Goal: Task Accomplishment & Management: Use online tool/utility

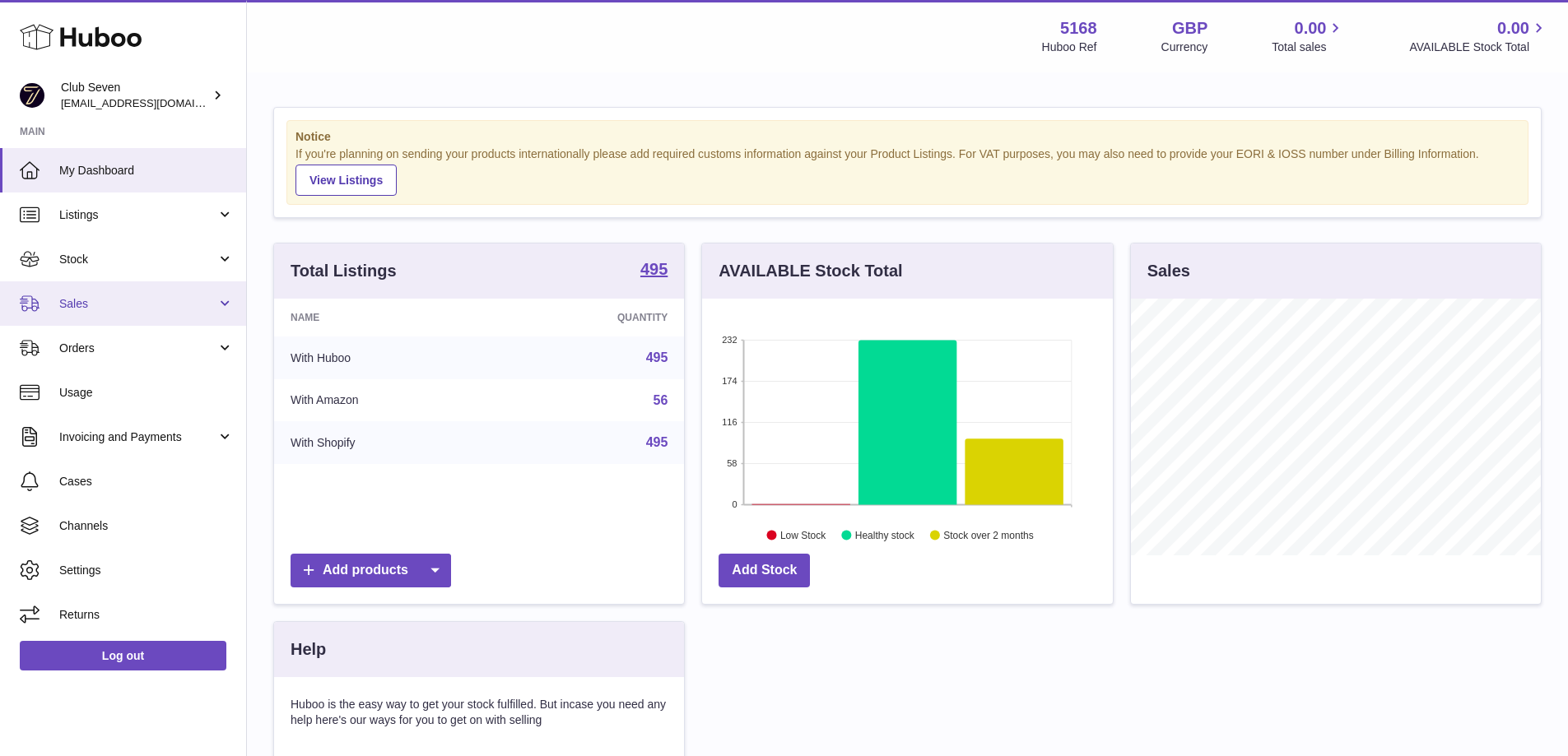
click at [94, 303] on span "Sales" at bounding box center [138, 304] width 157 height 16
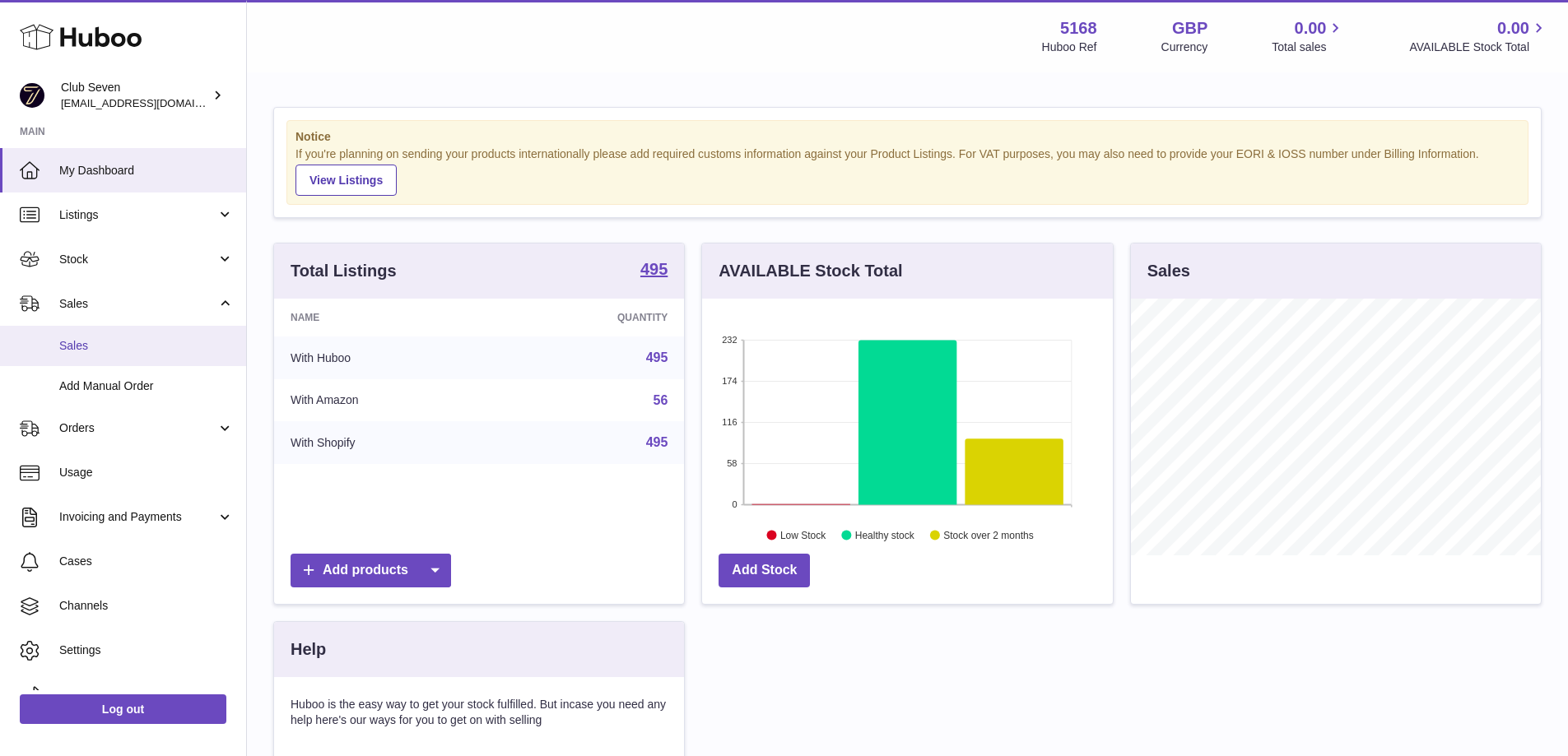
click at [94, 354] on link "Sales" at bounding box center [123, 346] width 246 height 40
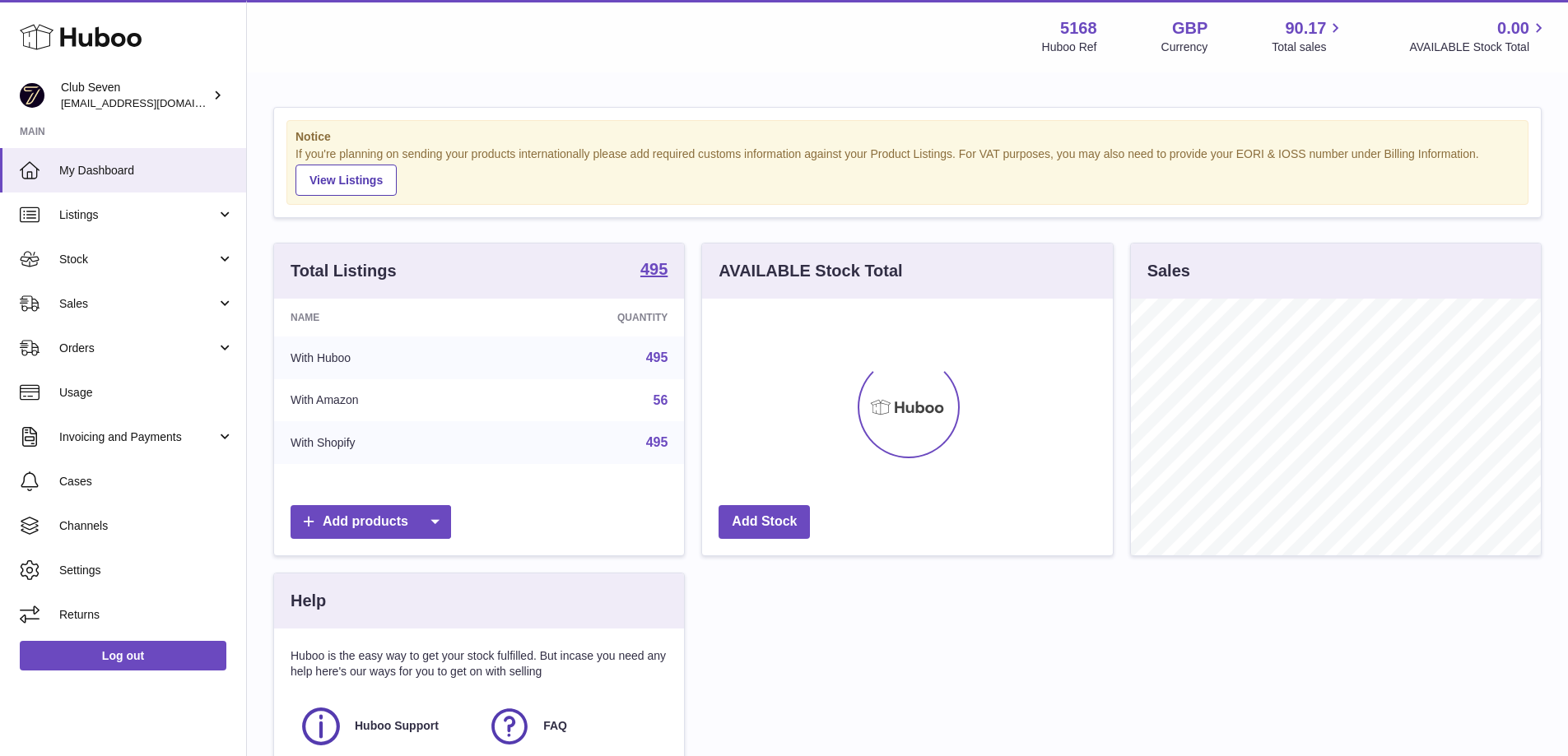
scroll to position [257, 411]
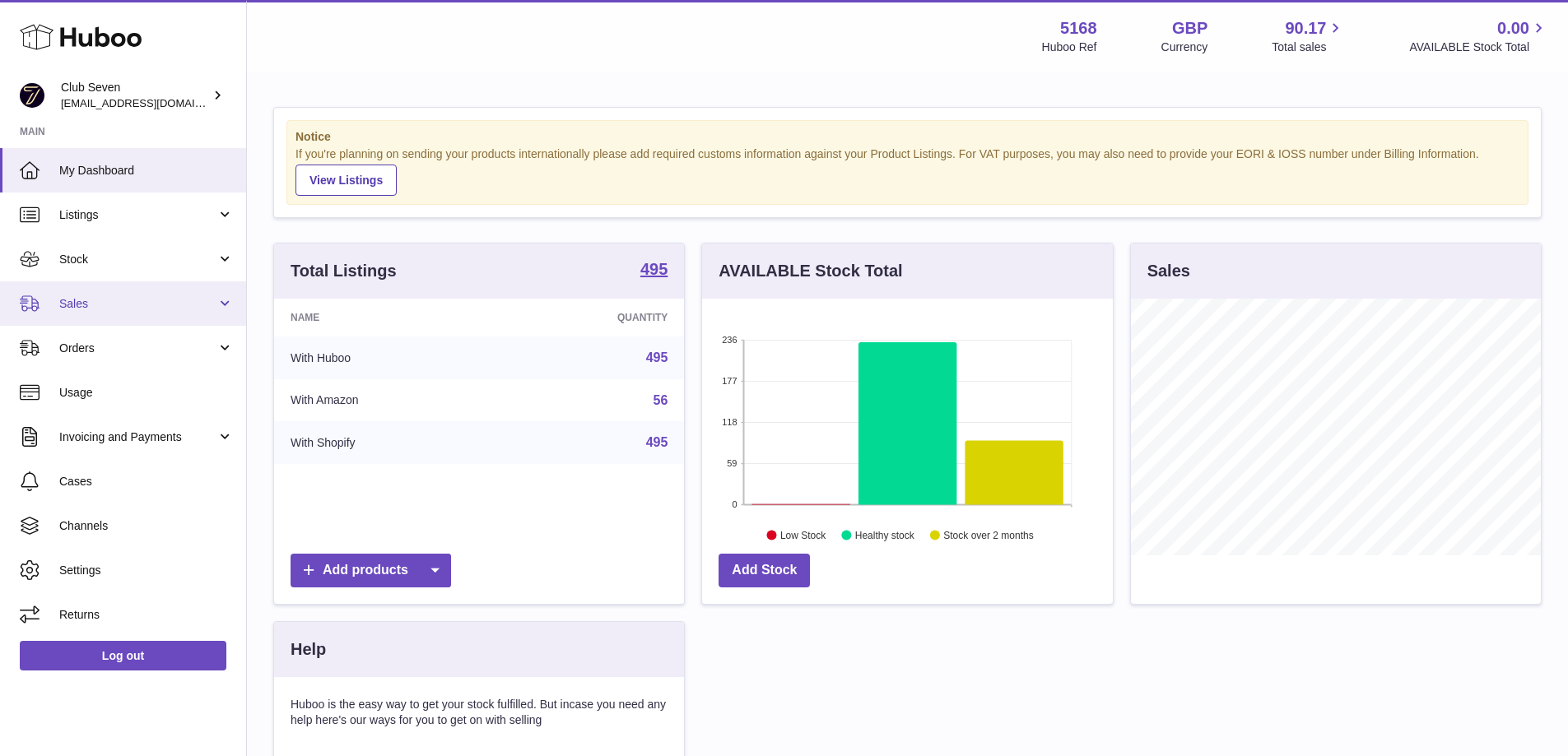
click at [96, 308] on span "Sales" at bounding box center [138, 304] width 157 height 16
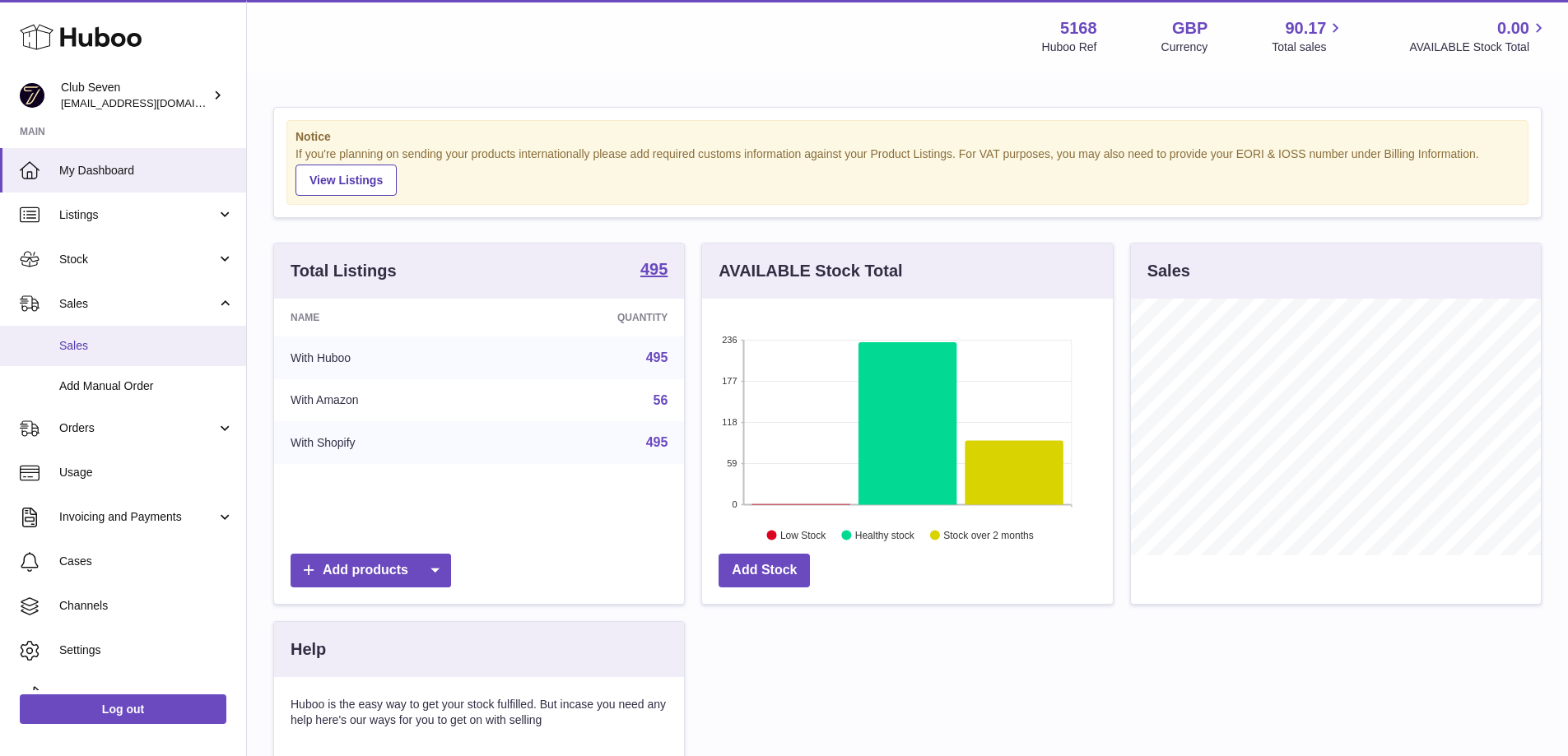
click at [97, 344] on span "Sales" at bounding box center [146, 346] width 174 height 16
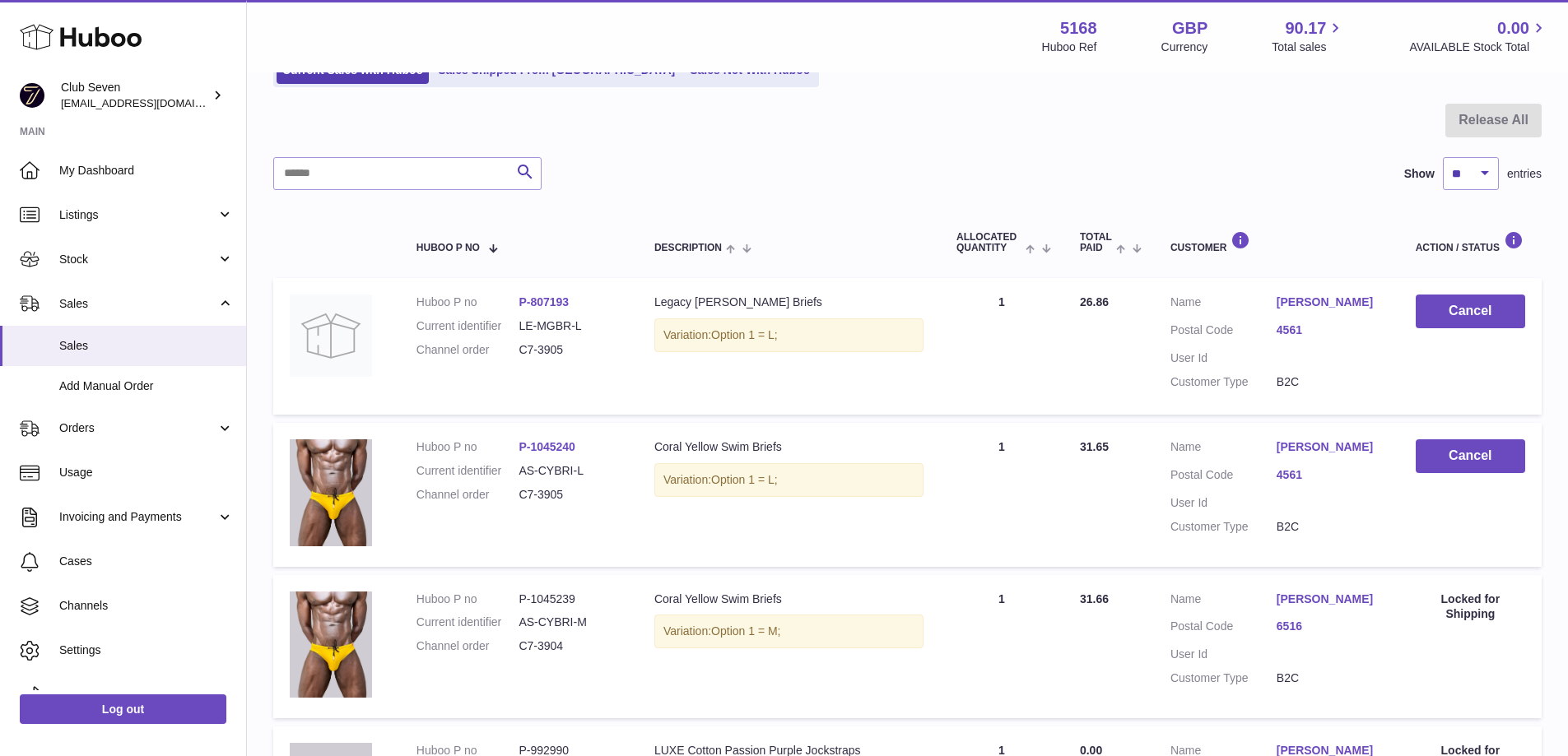
scroll to position [165, 0]
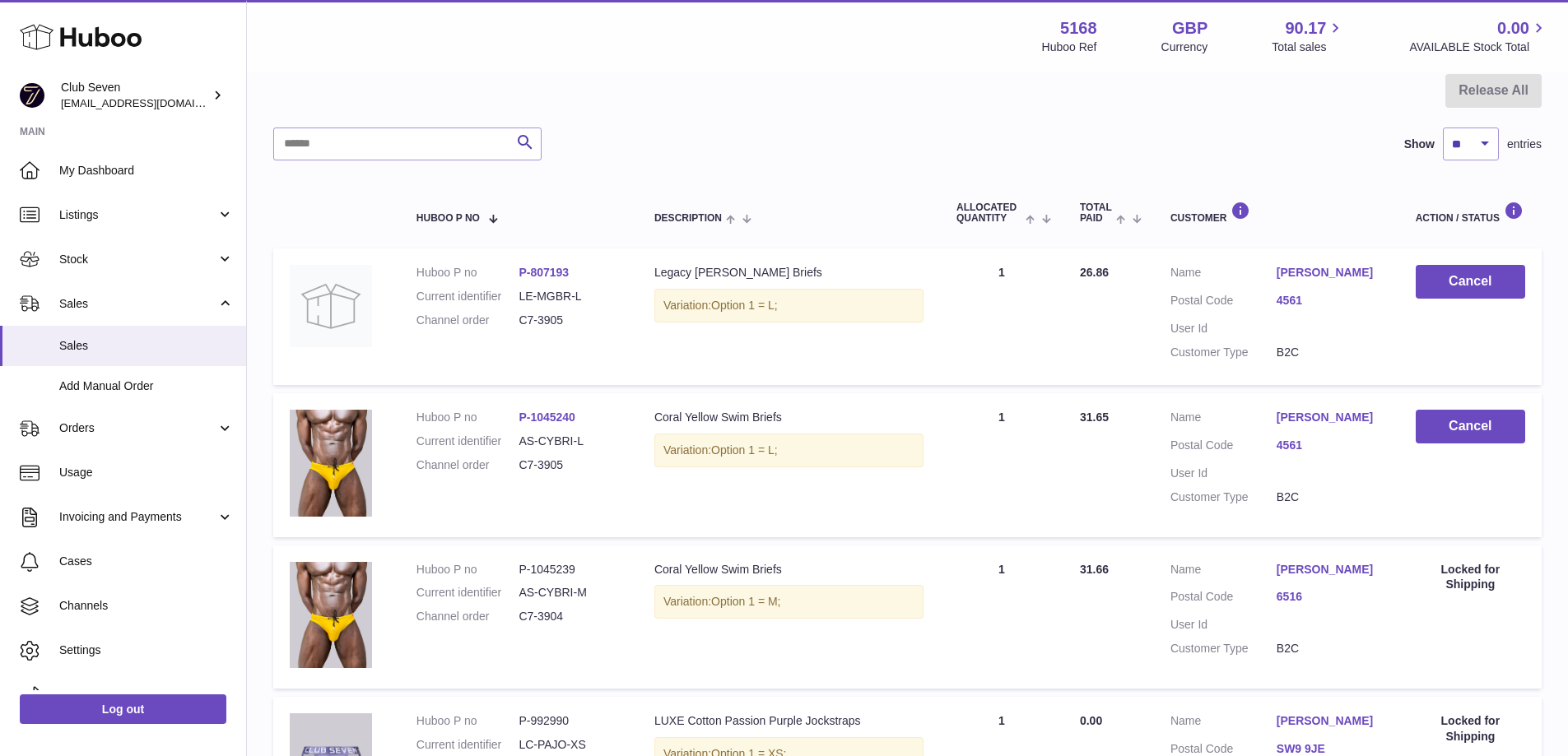
click at [560, 416] on link "P-1045240" at bounding box center [547, 417] width 57 height 13
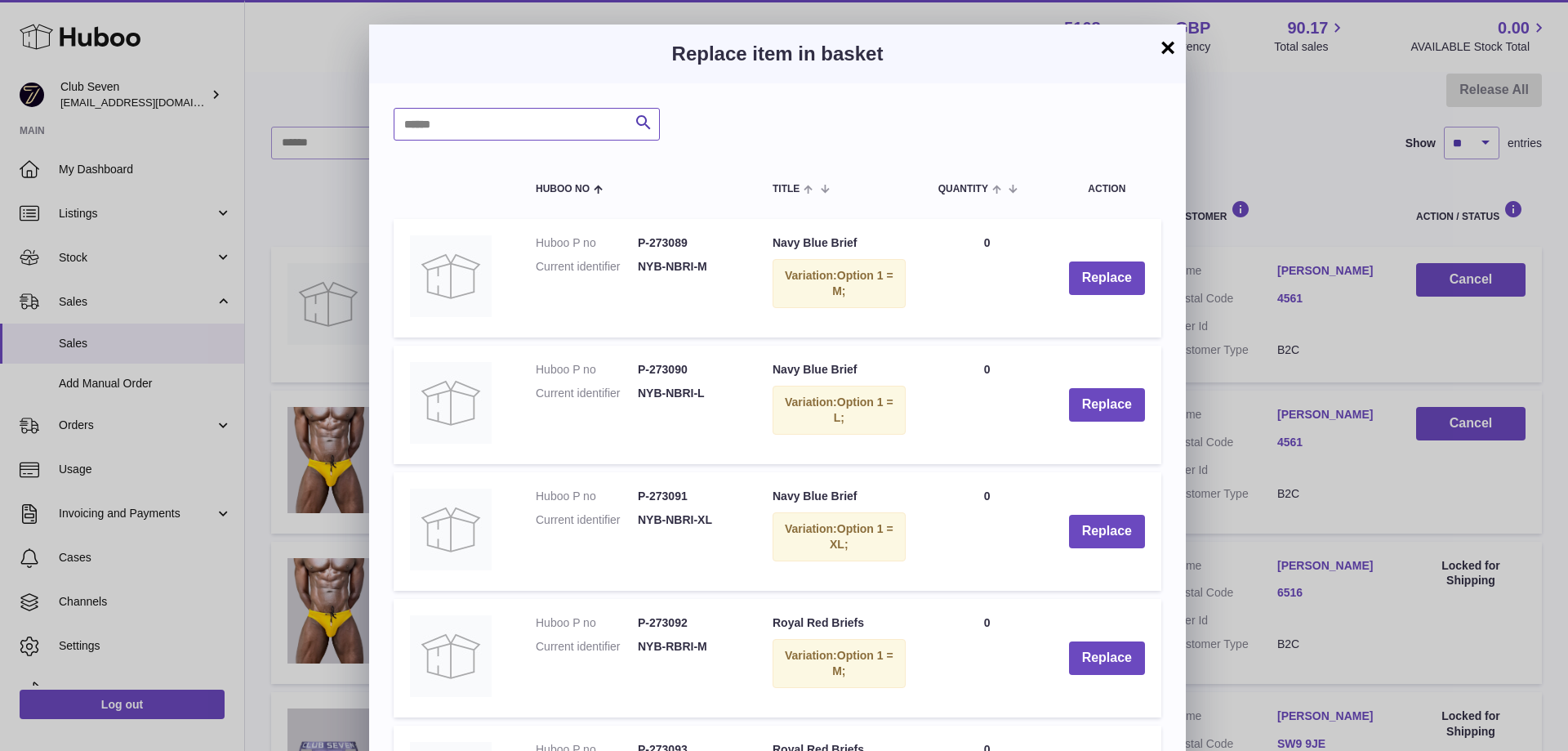
click at [542, 120] on input "text" at bounding box center [527, 124] width 266 height 33
paste input "**********"
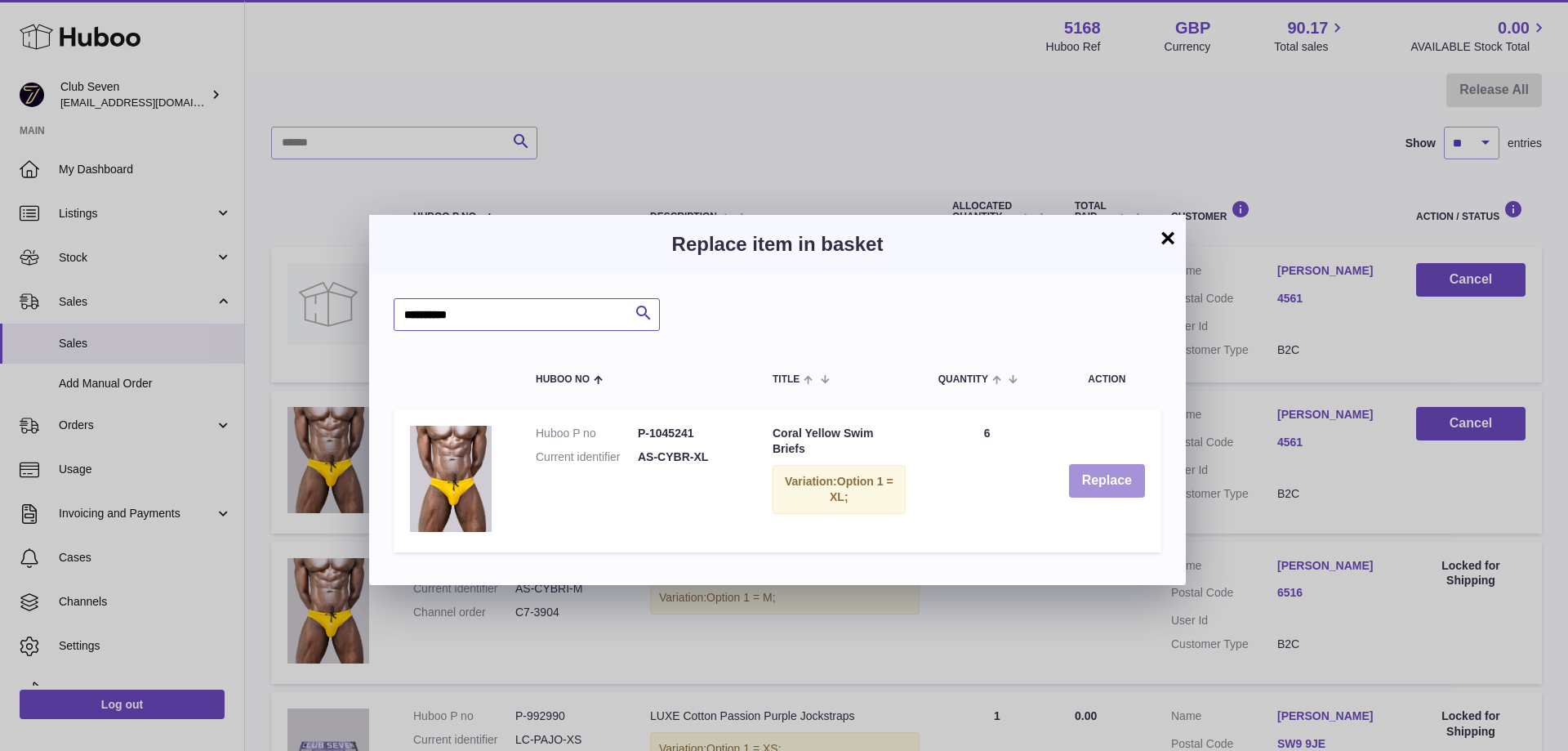
type input "**********"
click at [1117, 478] on button "Replace" at bounding box center [1106, 480] width 76 height 34
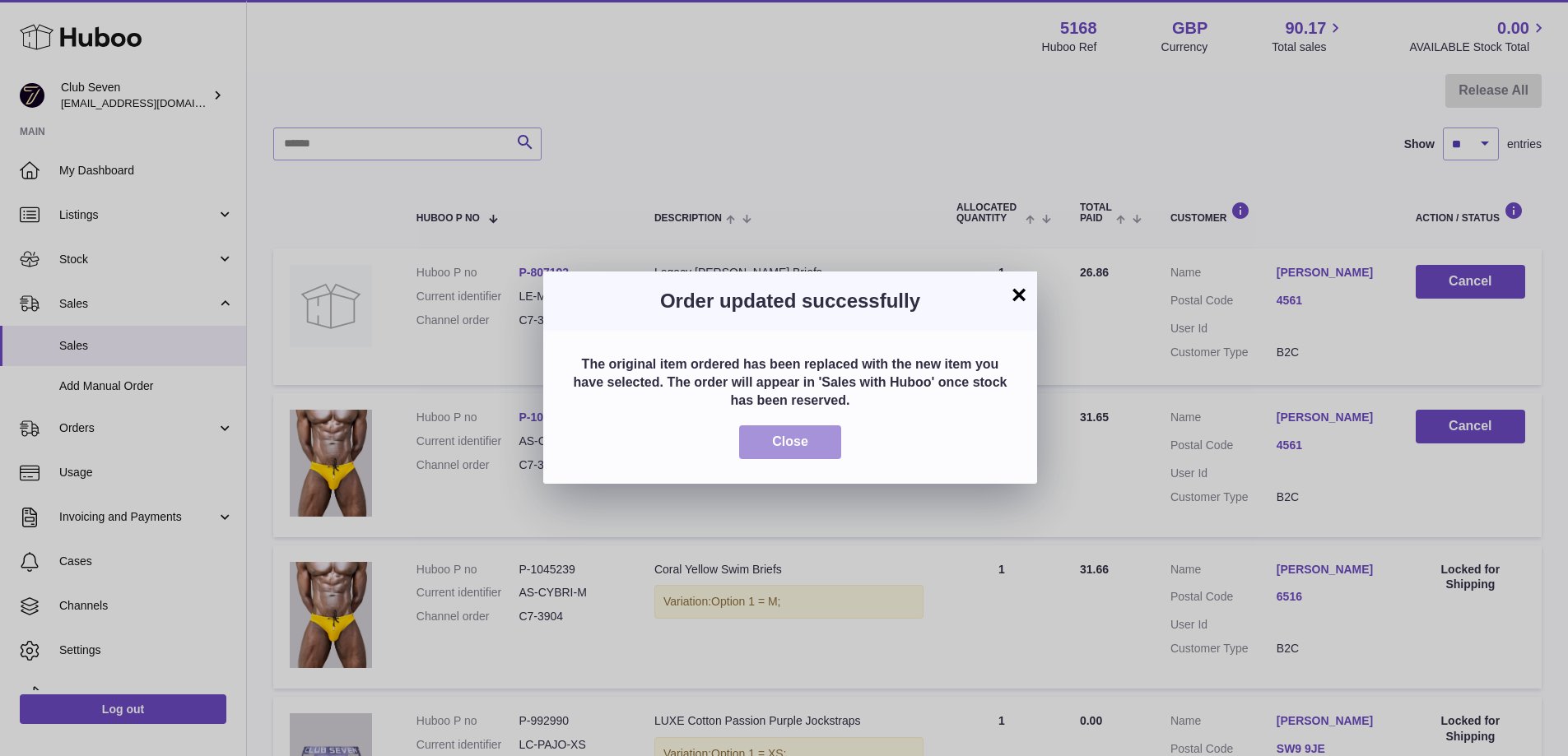
click at [806, 439] on span "Close" at bounding box center [790, 442] width 36 height 14
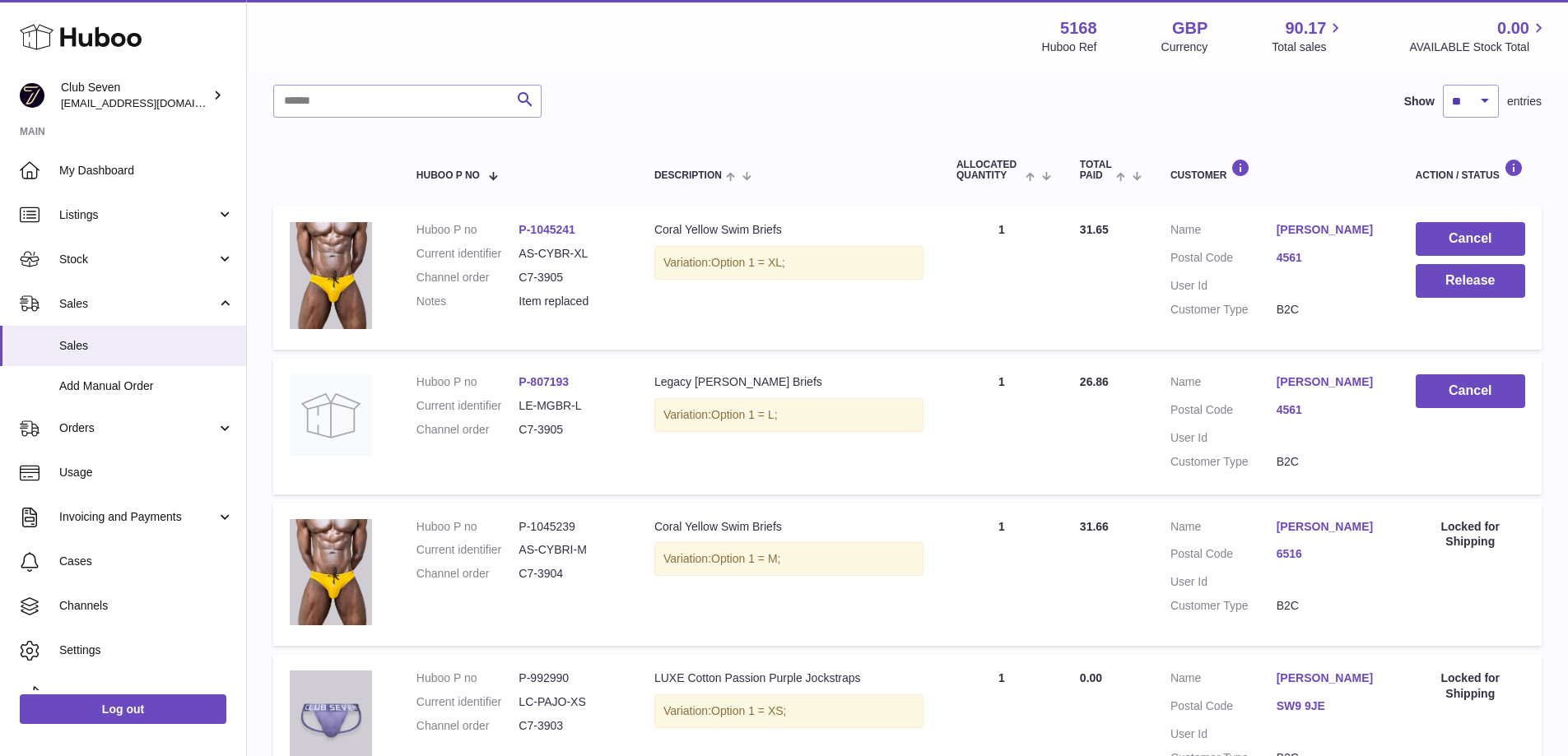
scroll to position [141, 0]
